Goal: Task Accomplishment & Management: Use online tool/utility

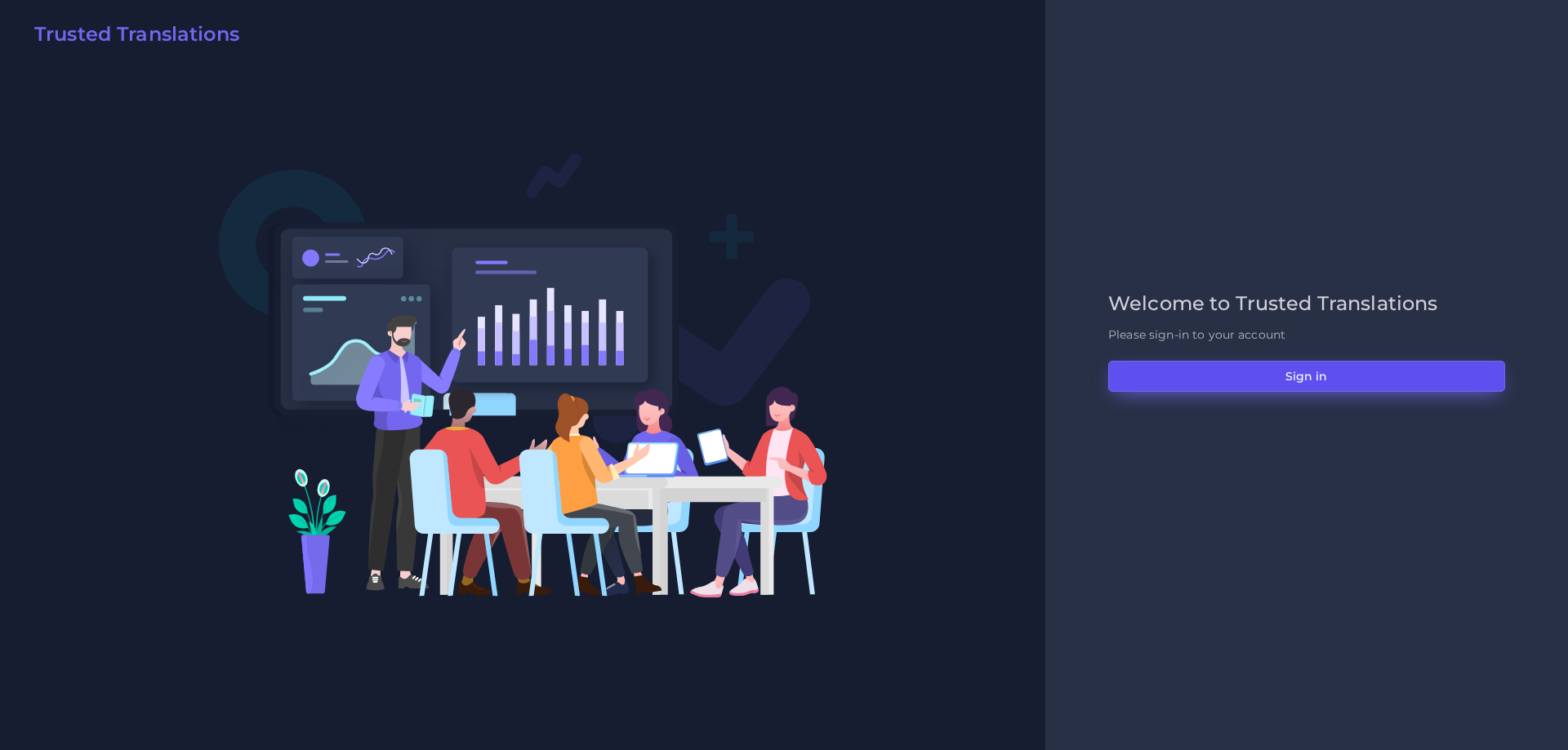
click at [1273, 382] on button "Sign in" at bounding box center [1307, 376] width 397 height 31
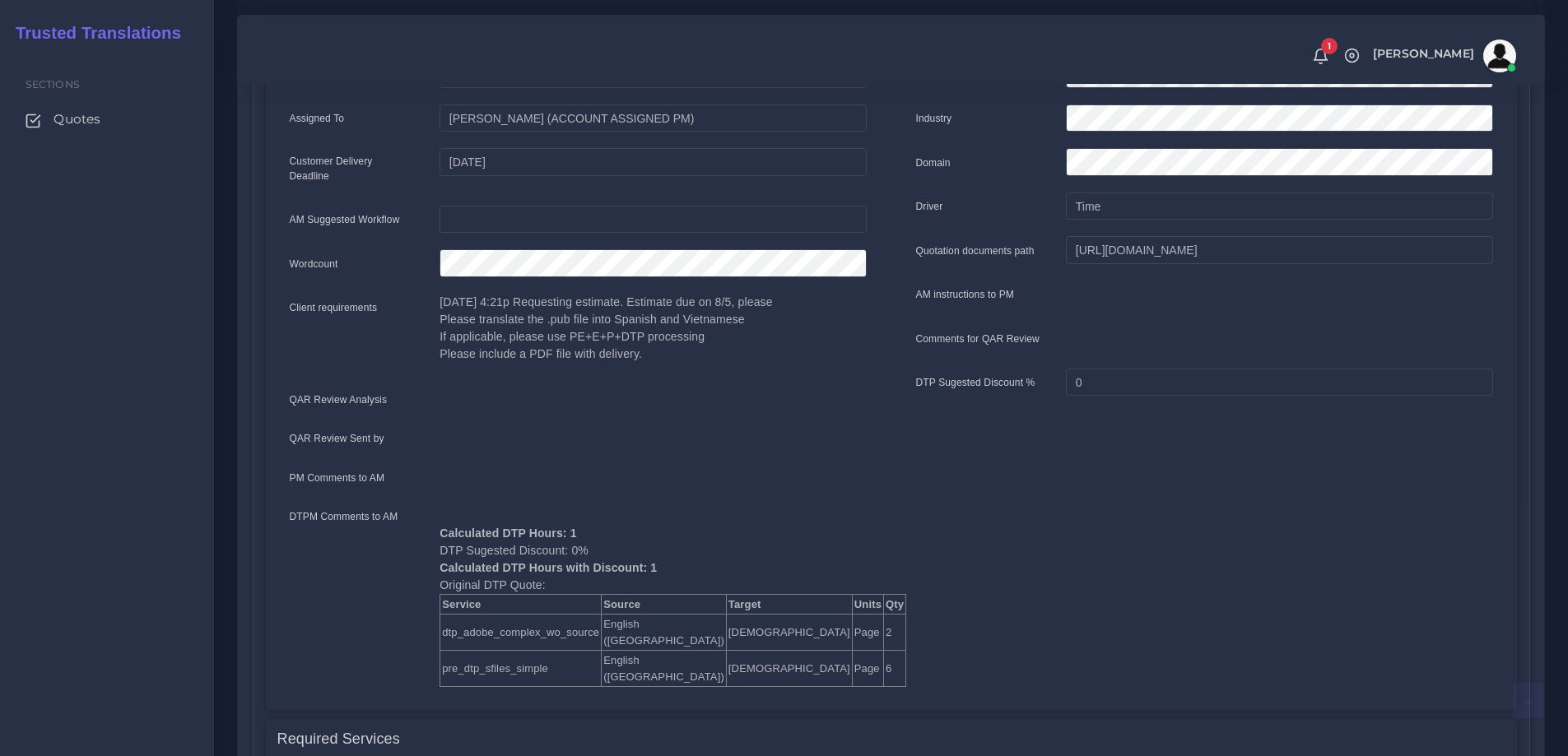
scroll to position [494, 0]
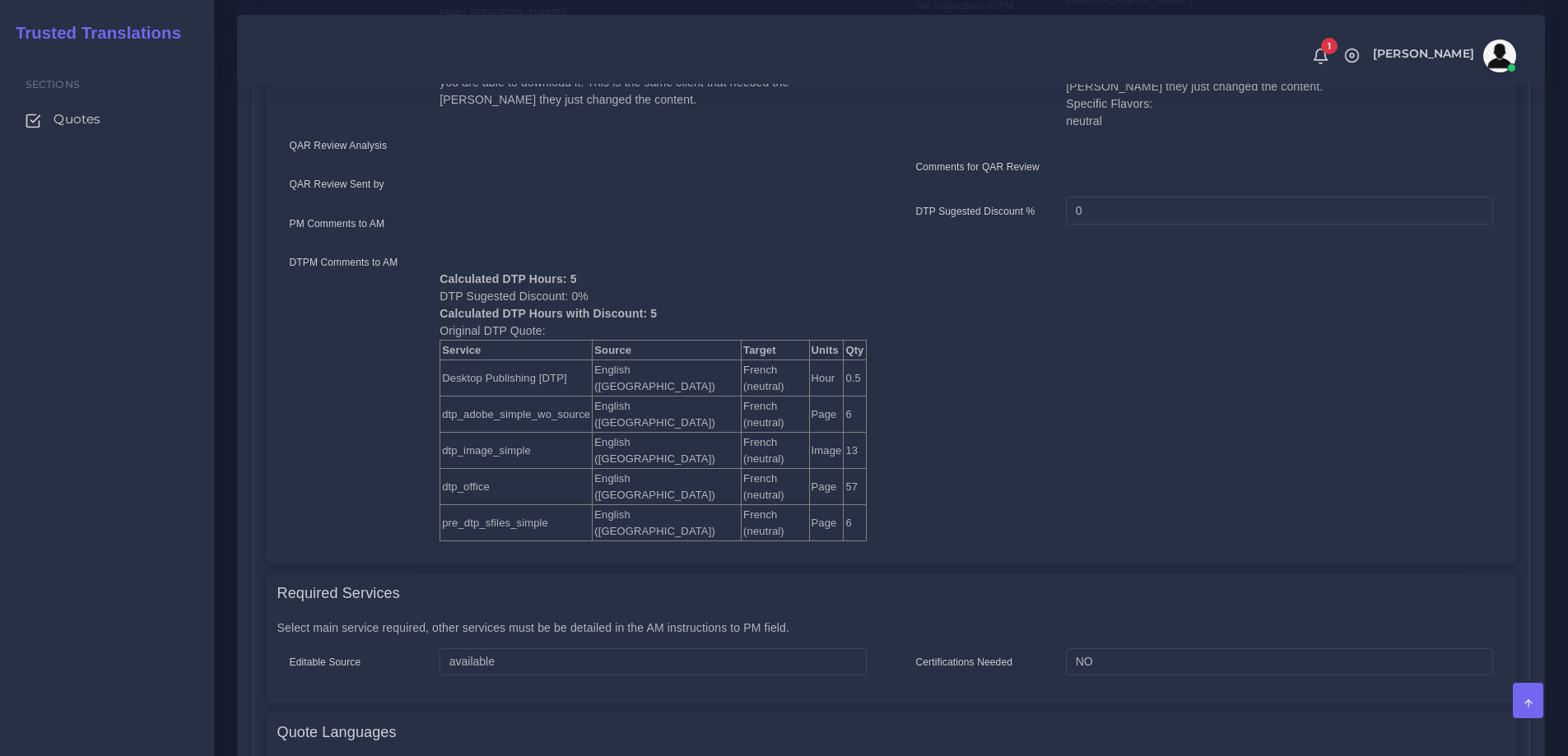
scroll to position [659, 0]
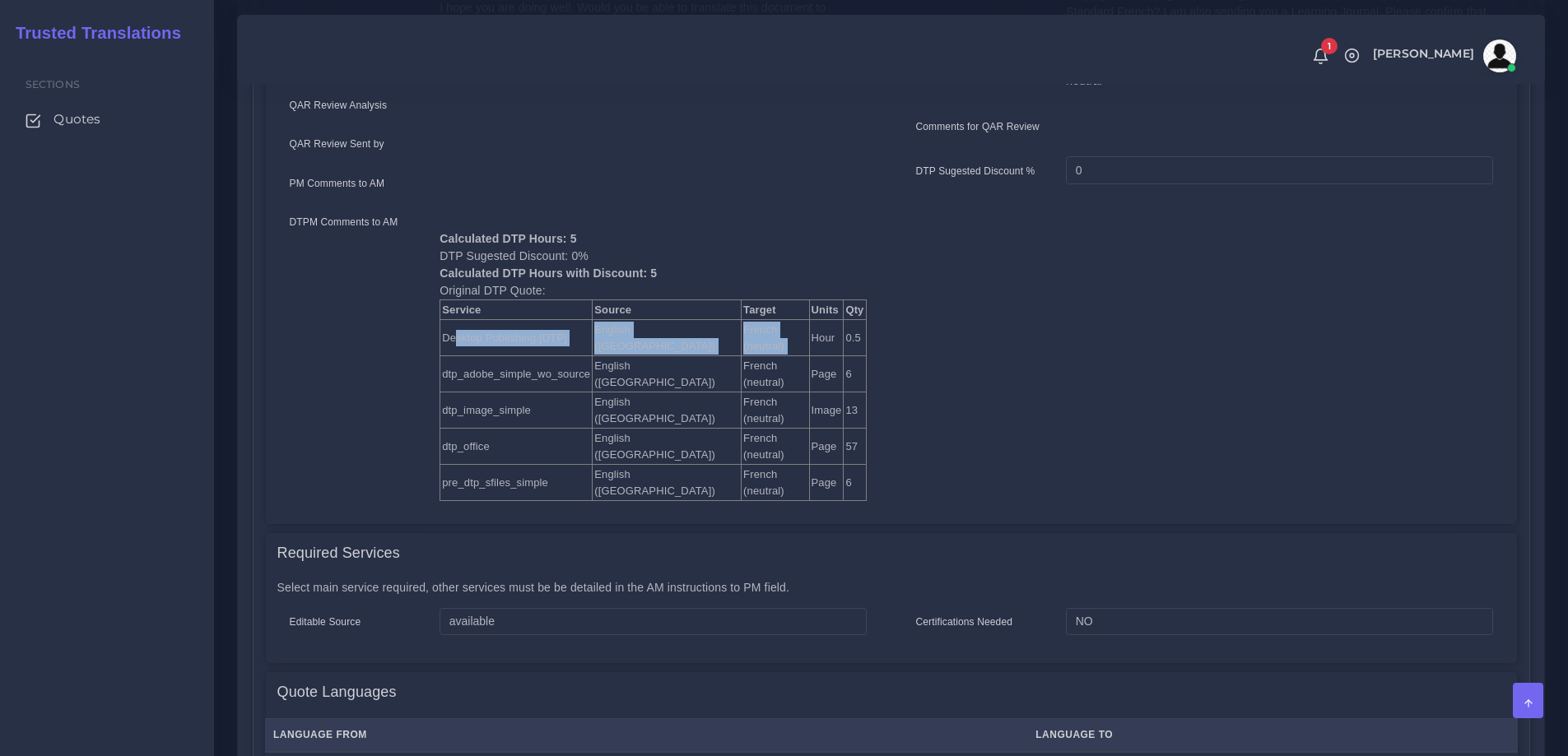
drag, startPoint x: 454, startPoint y: 319, endPoint x: 734, endPoint y: 318, distance: 280.0
click at [734, 320] on tr "Desktop Publishing [DTP] English ([GEOGRAPHIC_DATA]) French (neutral) Hour 0.5" at bounding box center [653, 338] width 425 height 36
click at [503, 357] on td "dtp_adobe_simple_wo_source" at bounding box center [517, 375] width 153 height 36
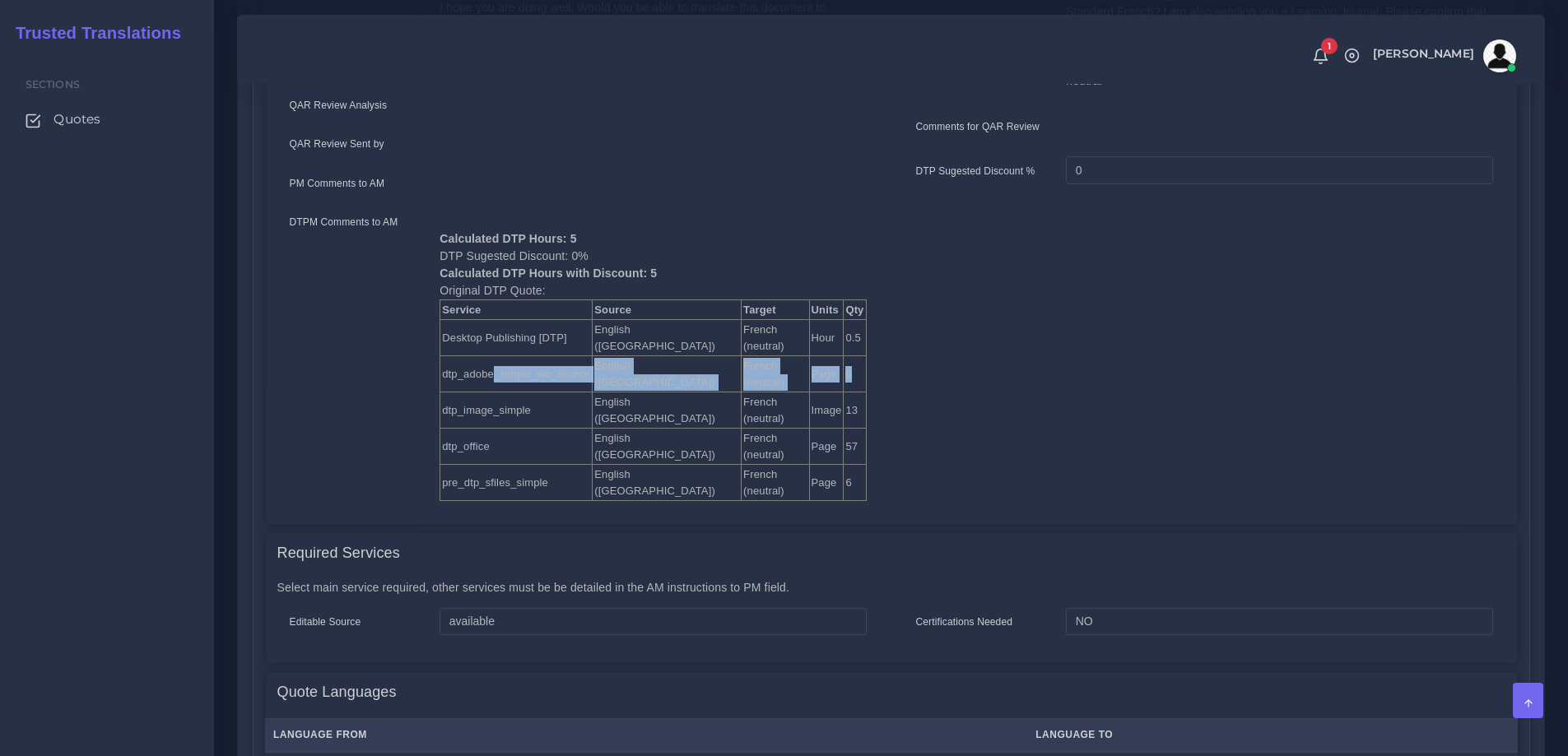
drag, startPoint x: 494, startPoint y: 337, endPoint x: 780, endPoint y: 337, distance: 286.0
click at [780, 357] on tr "dtp_adobe_simple_wo_source English (US) French (neutral) Page 6" at bounding box center [653, 375] width 425 height 36
click at [486, 392] on td "dtp_image_simple" at bounding box center [517, 410] width 153 height 36
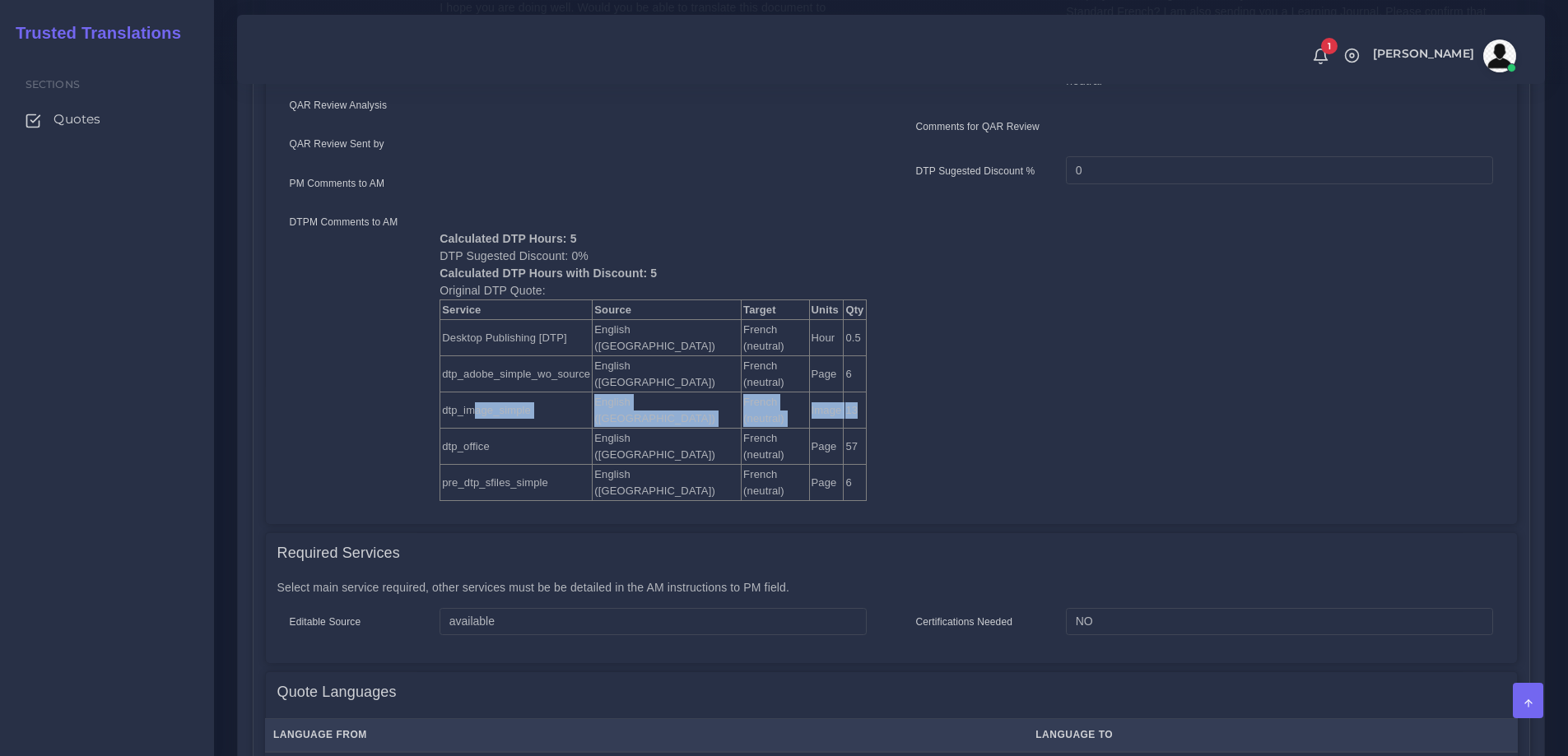
drag, startPoint x: 470, startPoint y: 357, endPoint x: 777, endPoint y: 355, distance: 307.0
click at [777, 392] on tr "dtp_image_simple English (US) French (neutral) Image 13" at bounding box center [653, 410] width 425 height 36
click at [470, 429] on td "dtp_office" at bounding box center [517, 447] width 153 height 36
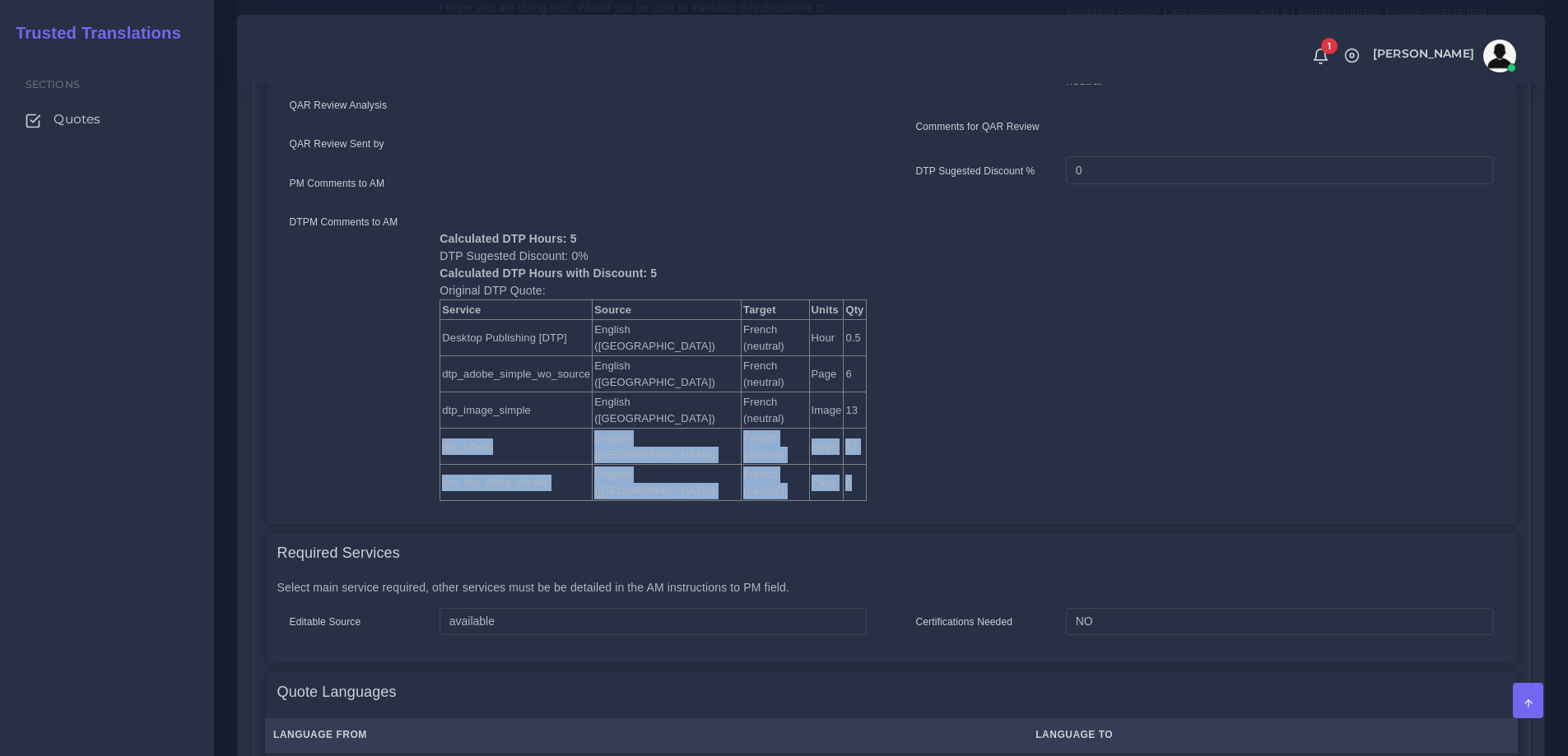
drag, startPoint x: 471, startPoint y: 376, endPoint x: 790, endPoint y: 367, distance: 319.1
click at [790, 367] on div "Calculated DTP Hours: 5 DTP Sugested Discount: 0% Calculated DTP Hours with Dis…" at bounding box center [653, 358] width 451 height 289
click at [517, 465] on td "pre_dtp_sfiles_simple" at bounding box center [517, 483] width 153 height 36
click at [742, 465] on td "French (neutral)" at bounding box center [776, 483] width 68 height 36
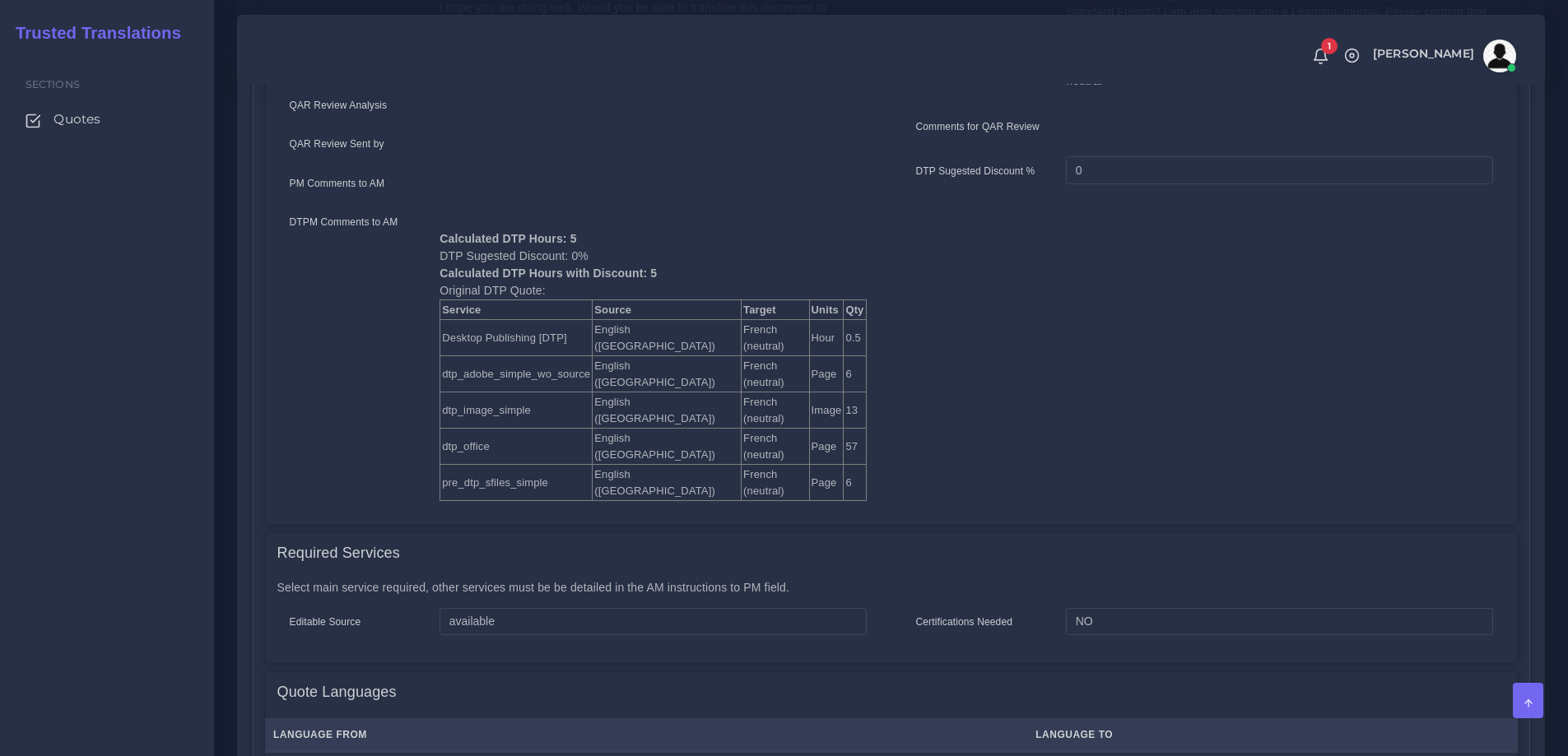
click at [809, 465] on td "Page" at bounding box center [826, 483] width 35 height 36
click at [843, 465] on td "6" at bounding box center [854, 483] width 22 height 36
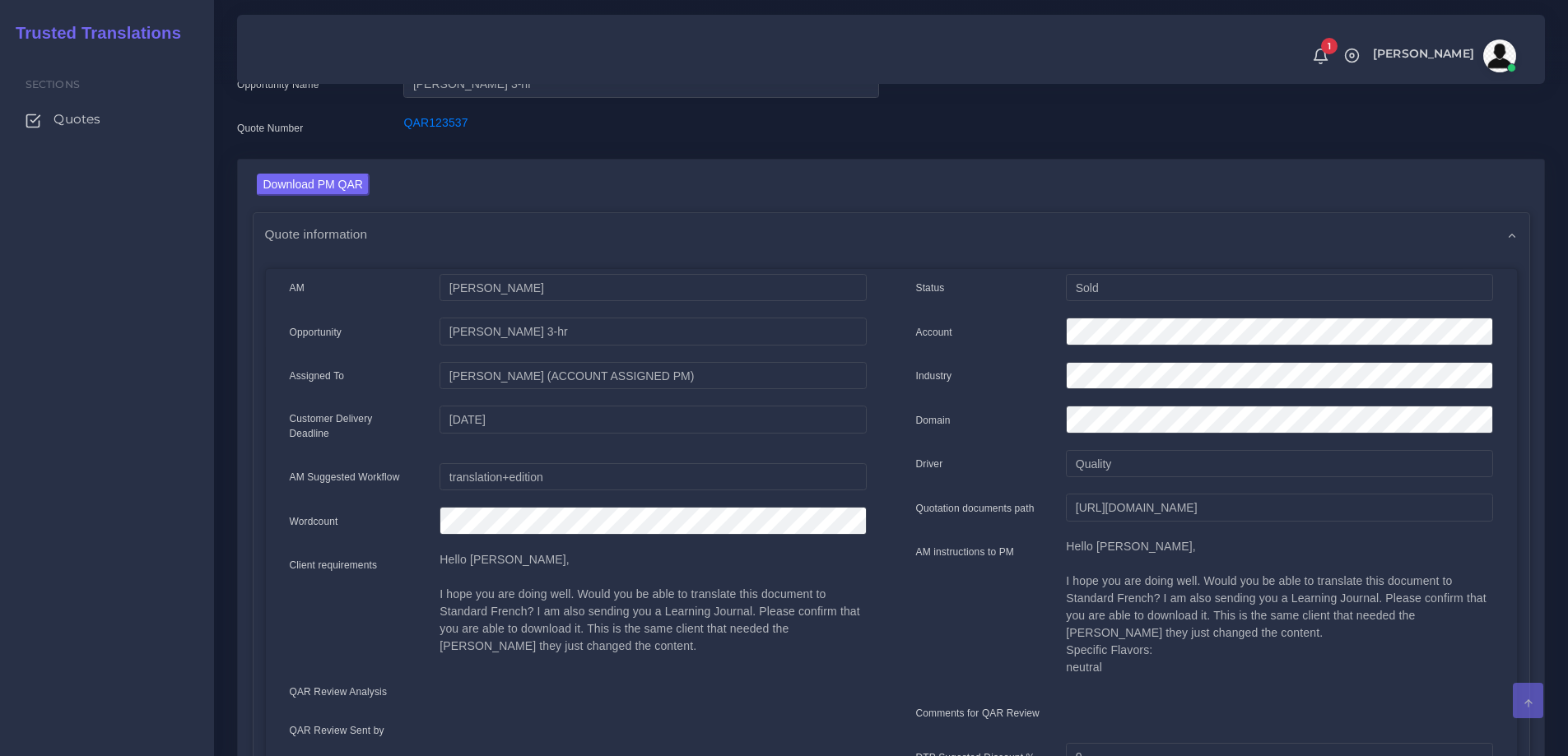
scroll to position [0, 0]
